Goal: Find specific page/section: Find specific page/section

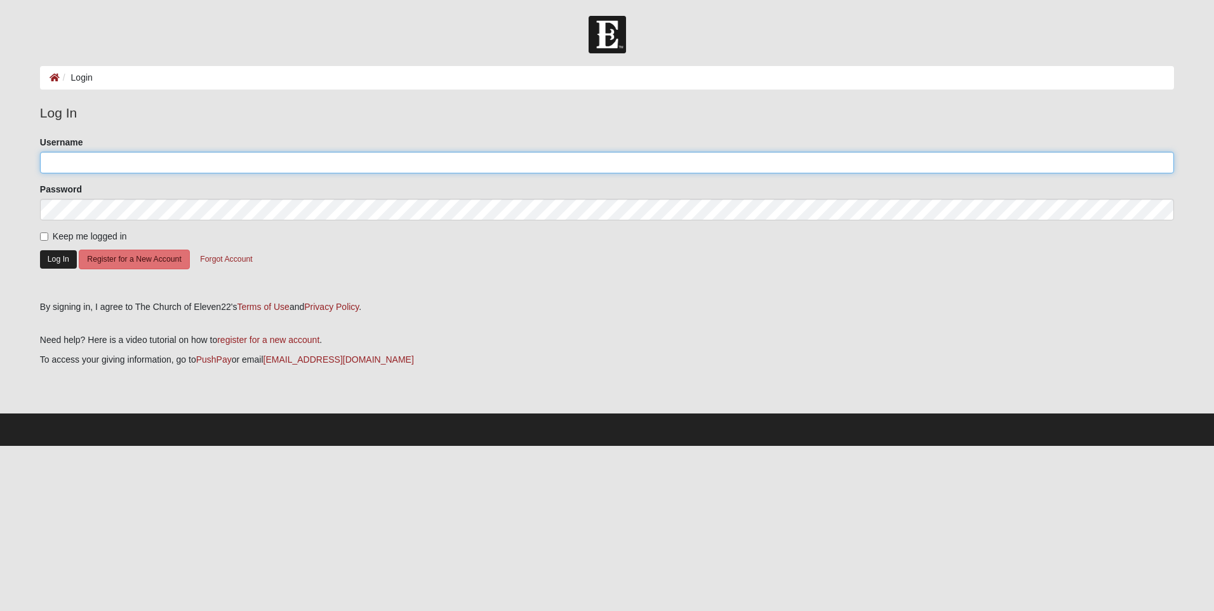
type input "boulineauangela@gmail.com"
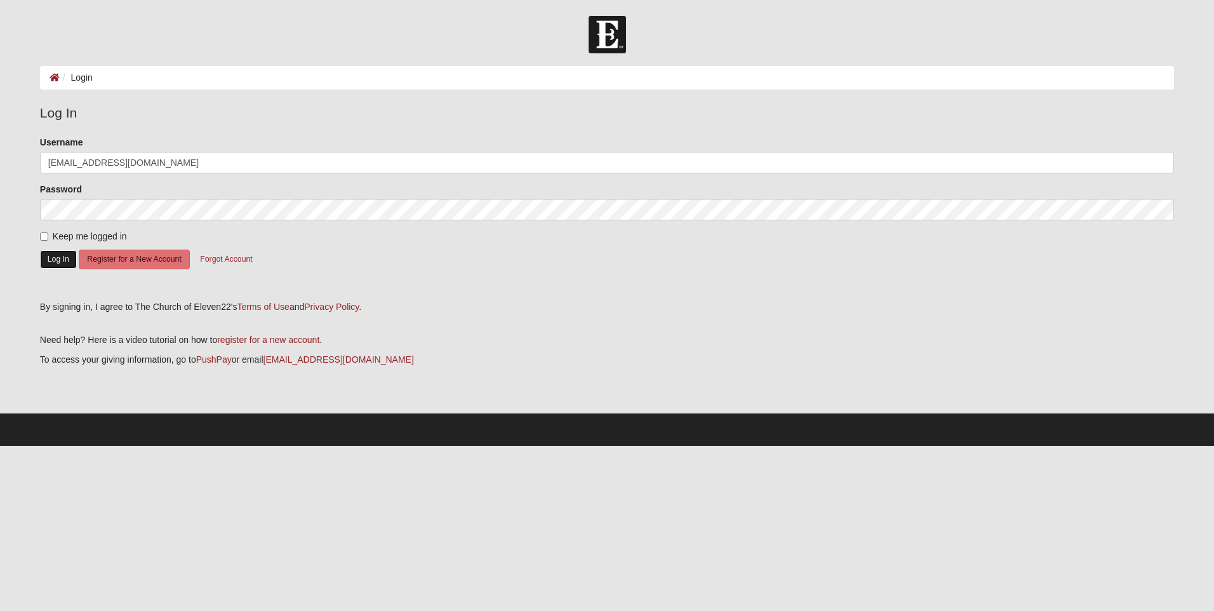
click at [69, 264] on button "Log In" at bounding box center [58, 259] width 37 height 18
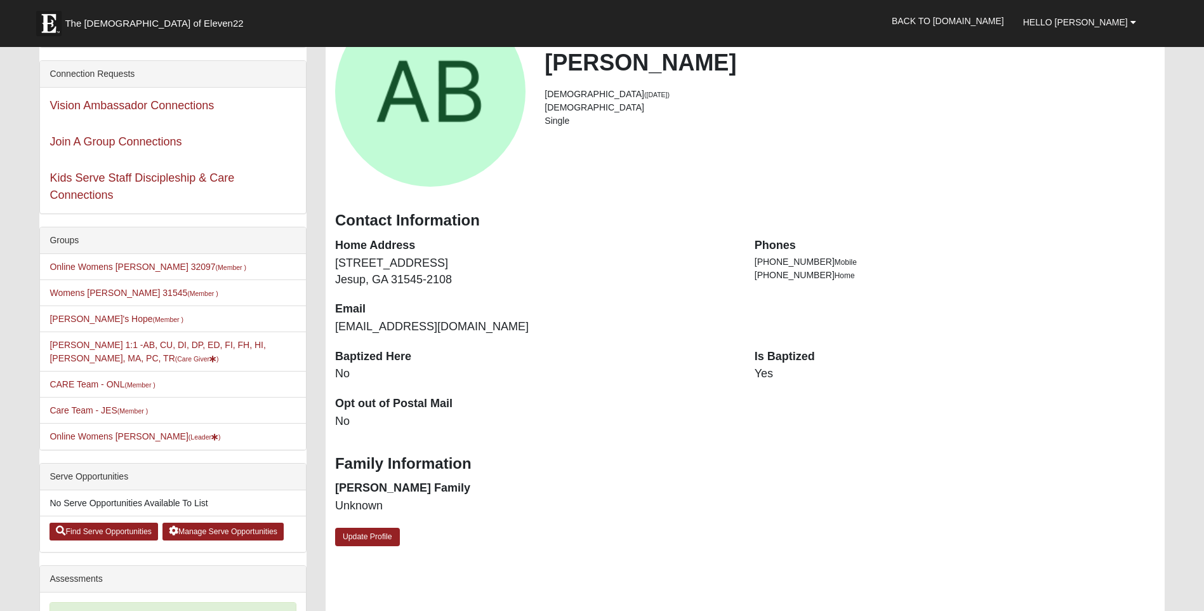
scroll to position [127, 0]
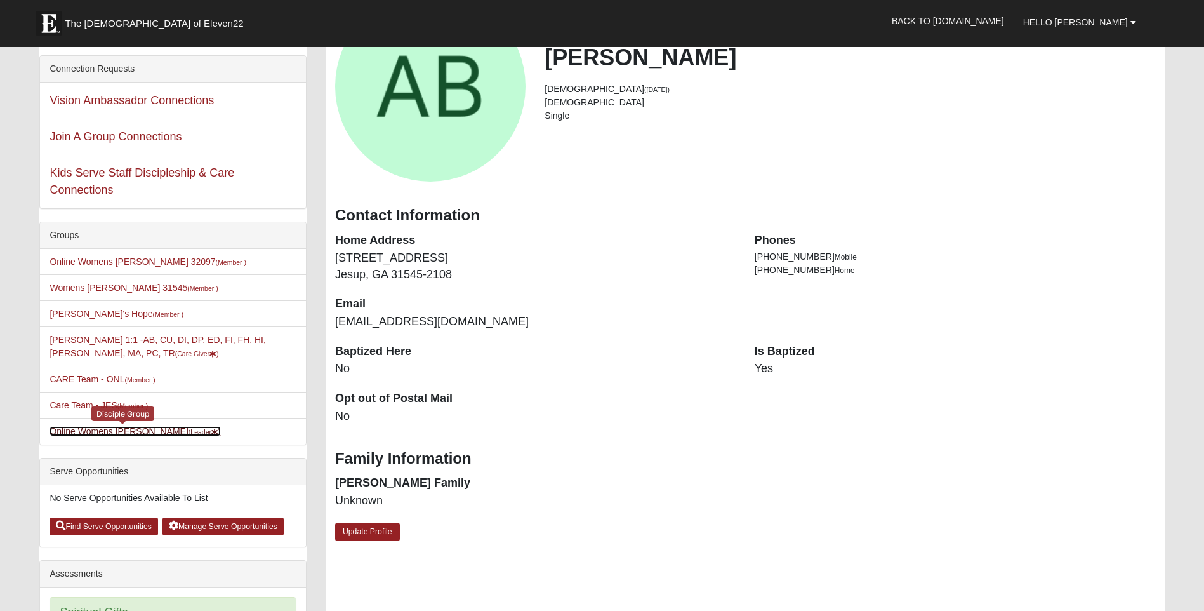
click at [189, 429] on small "(Leader )" at bounding box center [205, 432] width 32 height 8
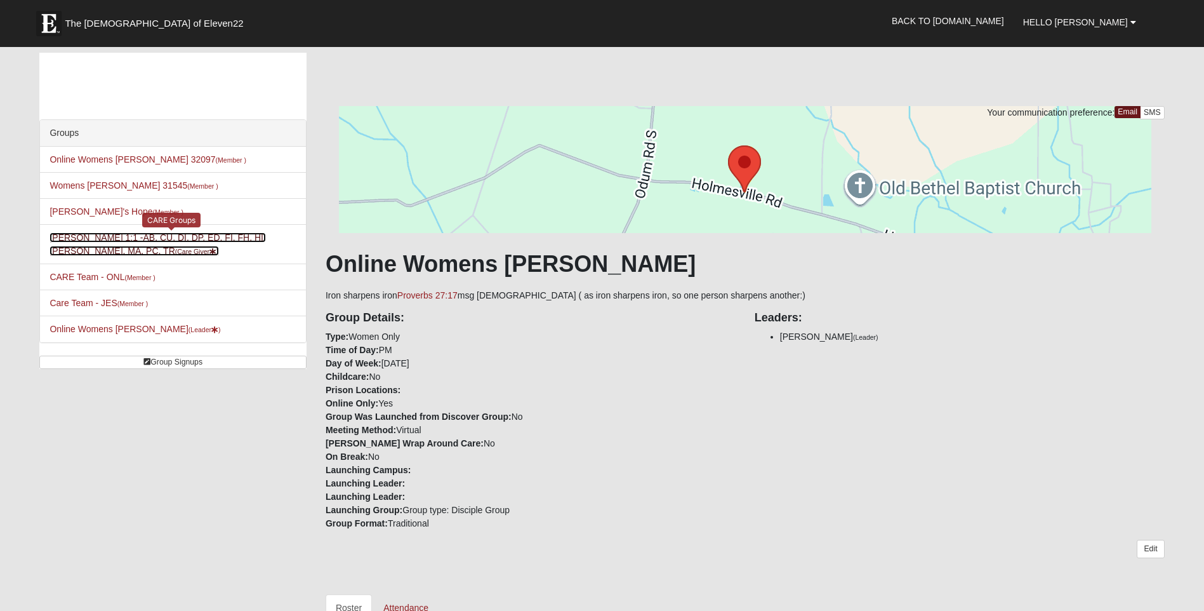
click at [135, 240] on link "Angela Boulineau 1:1 -AB, CU, DI, DP, ED, FI, FH, HI, LI, MA, PC, TR (Care Give…" at bounding box center [158, 243] width 216 height 23
